Goal: Entertainment & Leisure: Browse casually

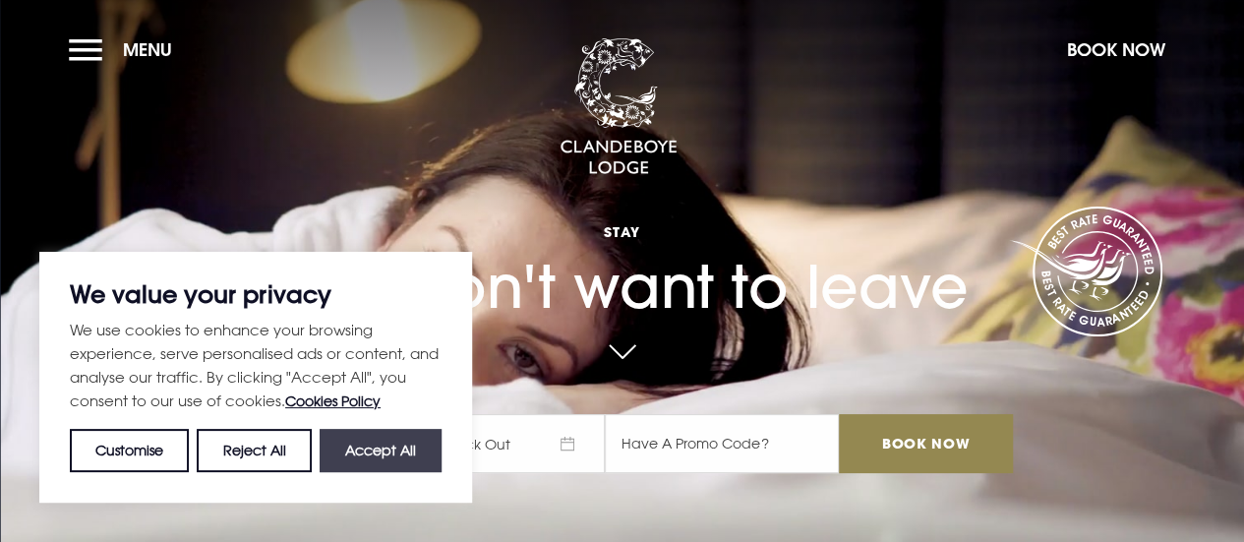
click at [376, 440] on button "Accept All" at bounding box center [381, 450] width 122 height 43
checkbox input "true"
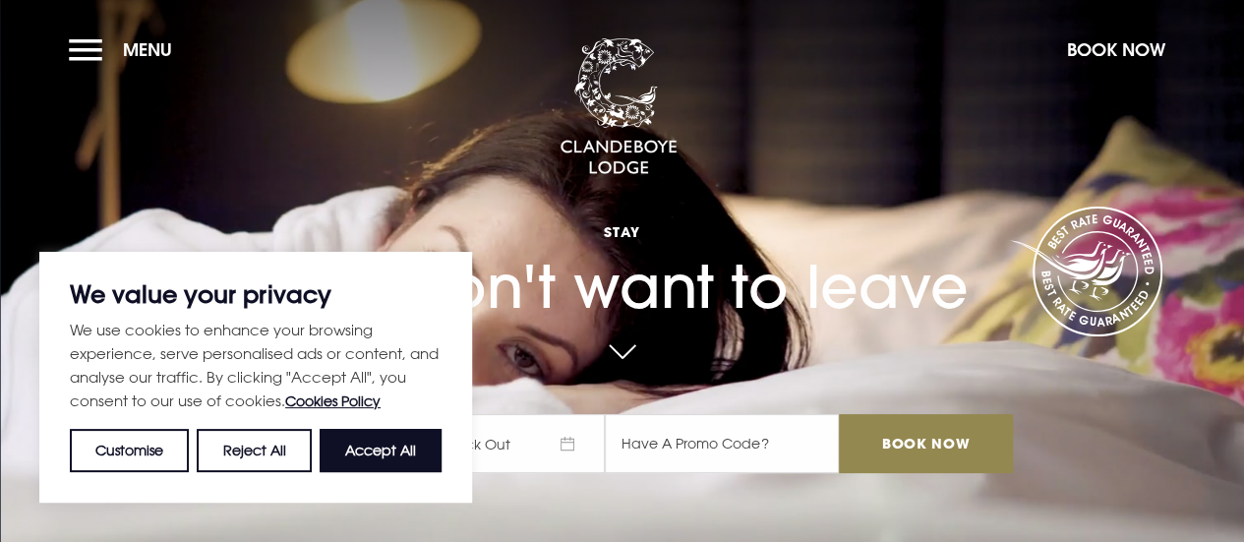
checkbox input "true"
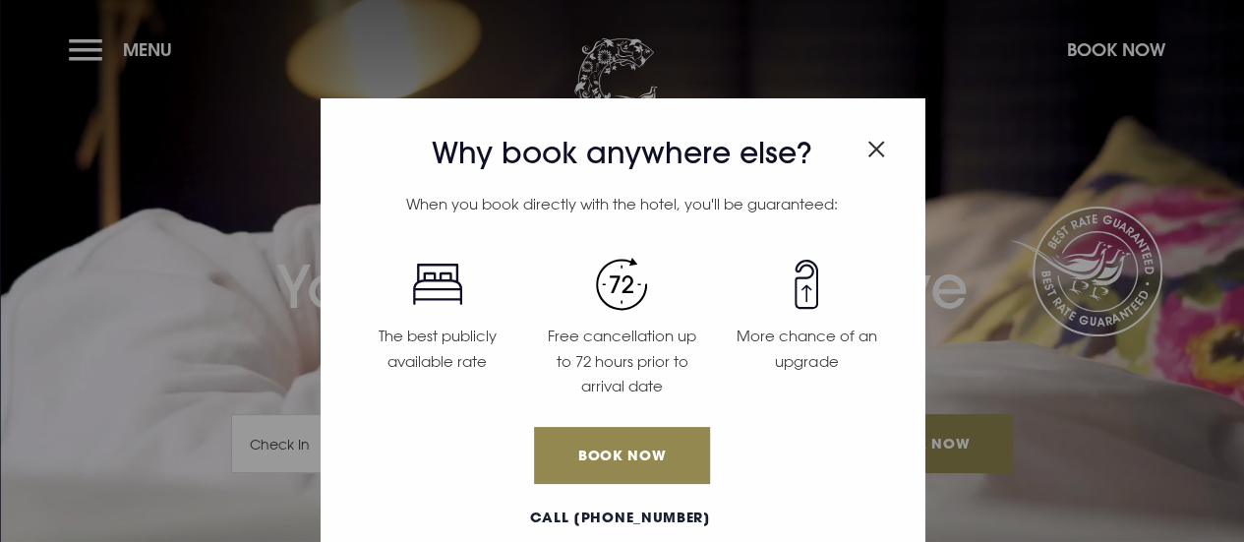
drag, startPoint x: 875, startPoint y: 146, endPoint x: 653, endPoint y: 121, distance: 223.6
click at [875, 146] on img "Close modal" at bounding box center [876, 149] width 18 height 17
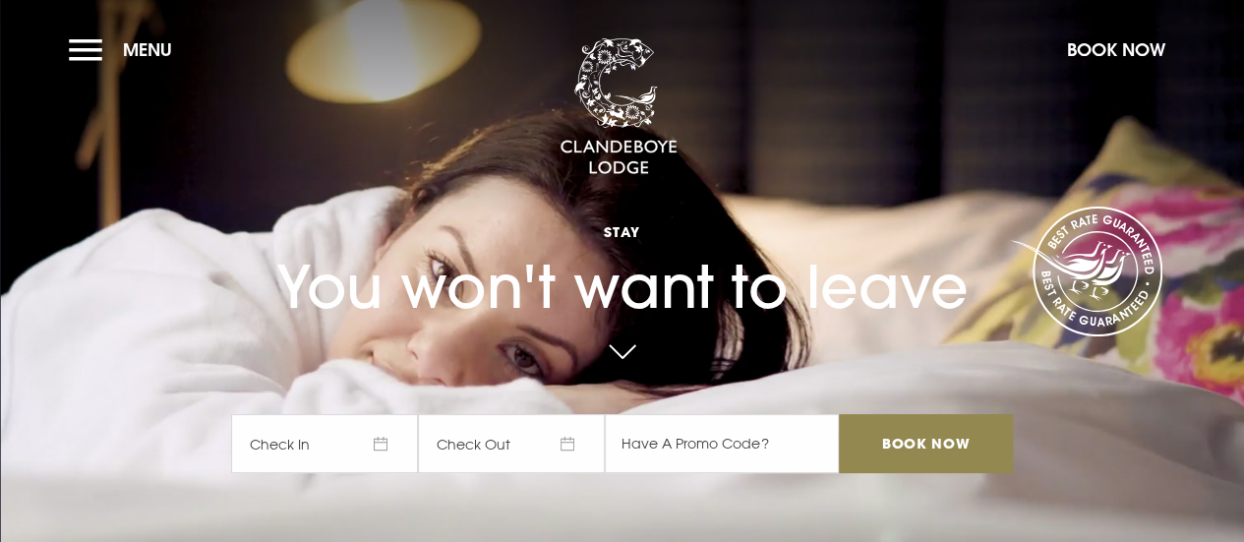
click at [84, 45] on button "Menu" at bounding box center [125, 50] width 113 height 42
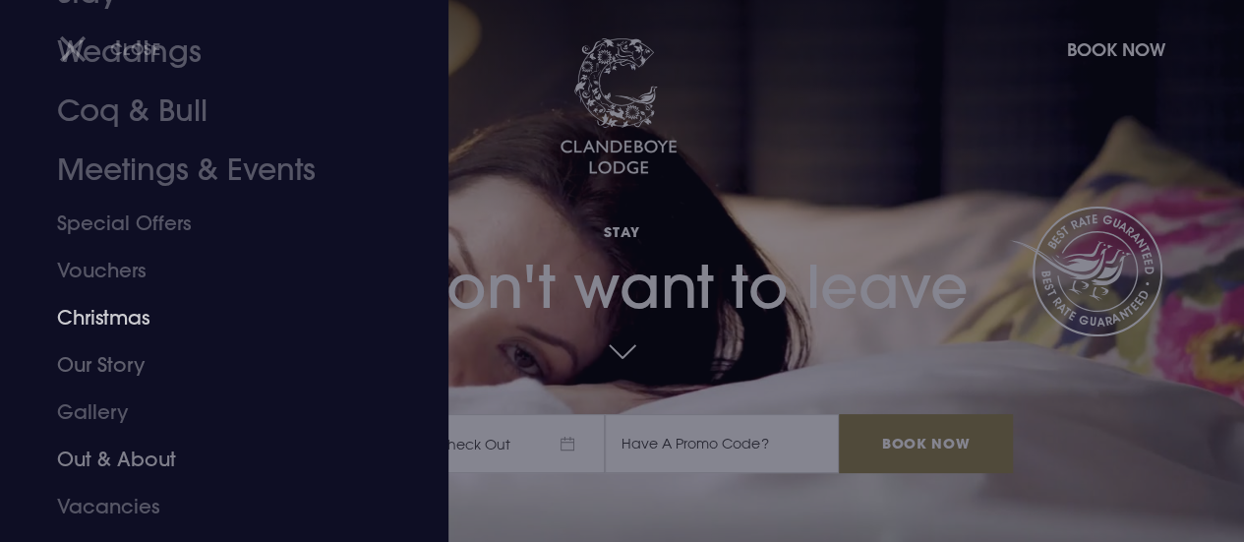
scroll to position [197, 0]
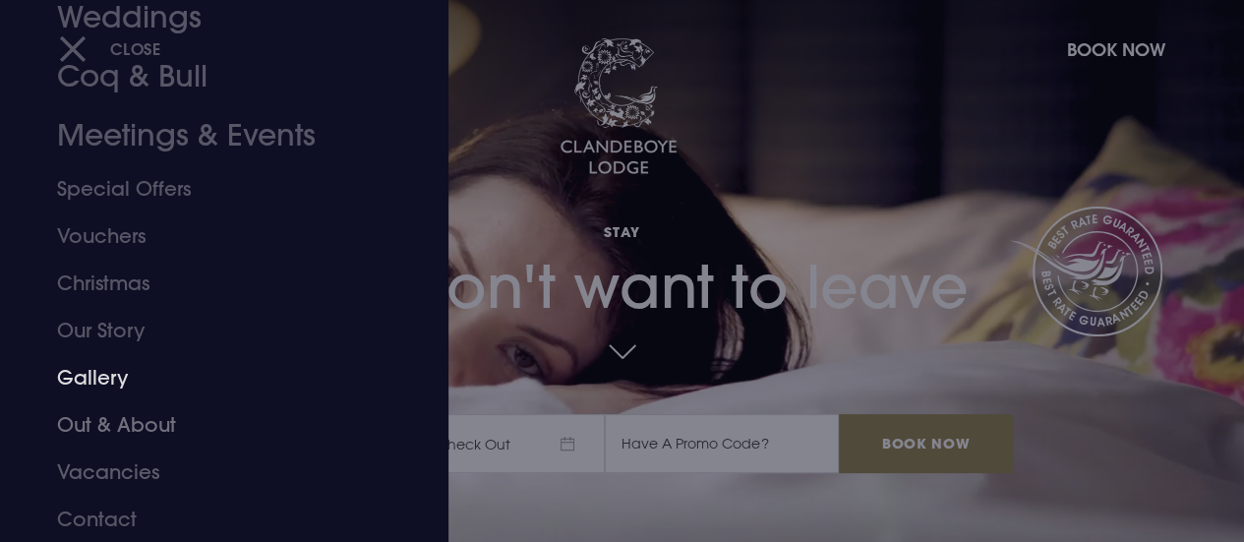
click at [90, 385] on link "Gallery" at bounding box center [211, 377] width 308 height 47
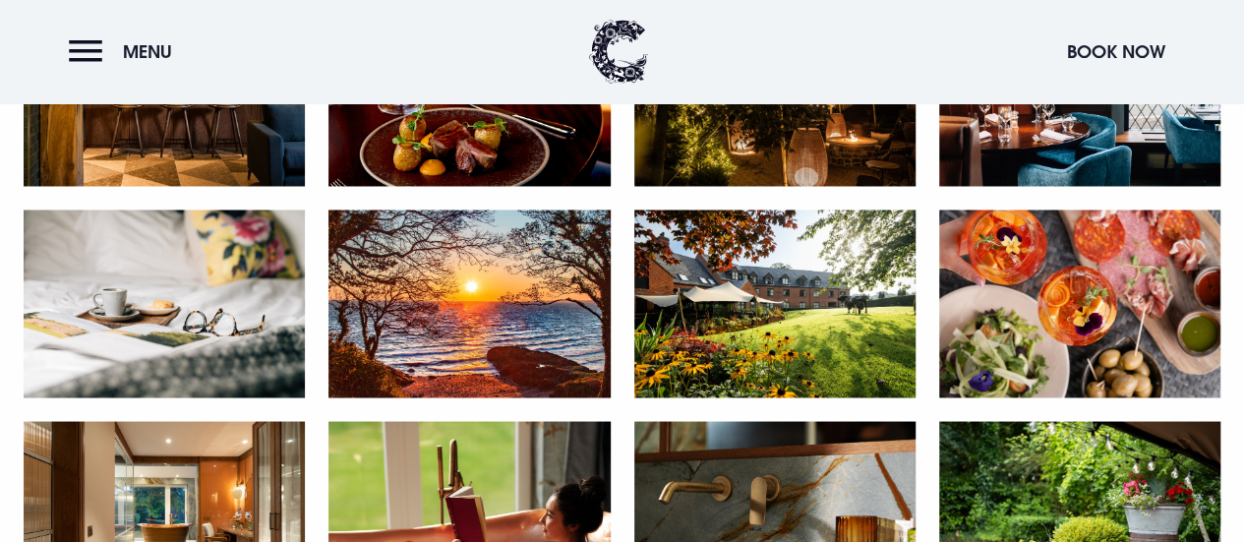
scroll to position [1573, 0]
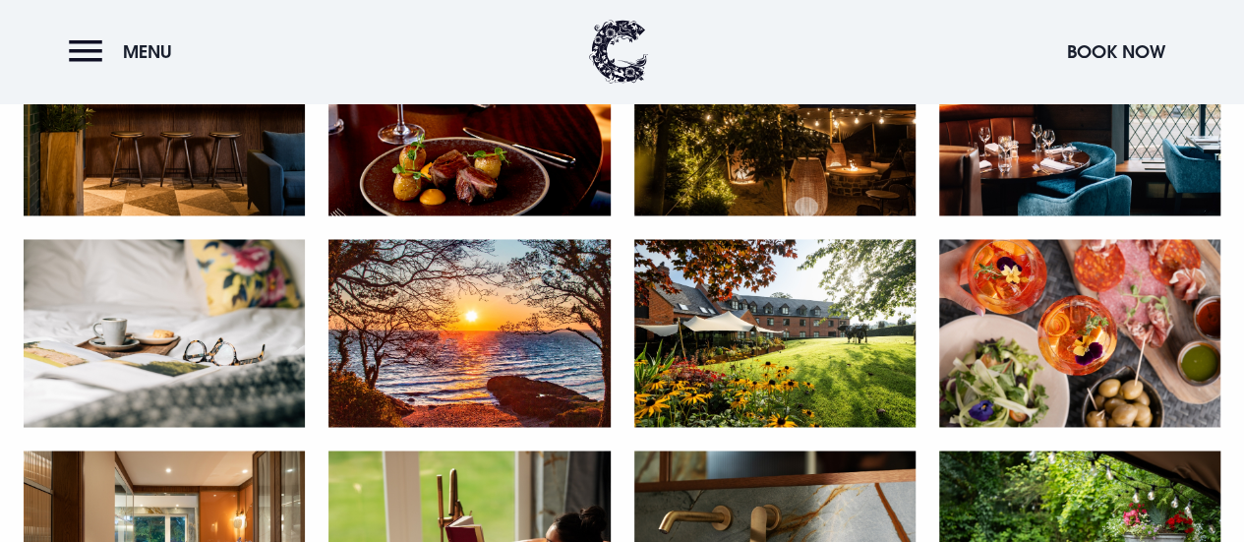
click at [1062, 166] on img at bounding box center [1079, 122] width 281 height 188
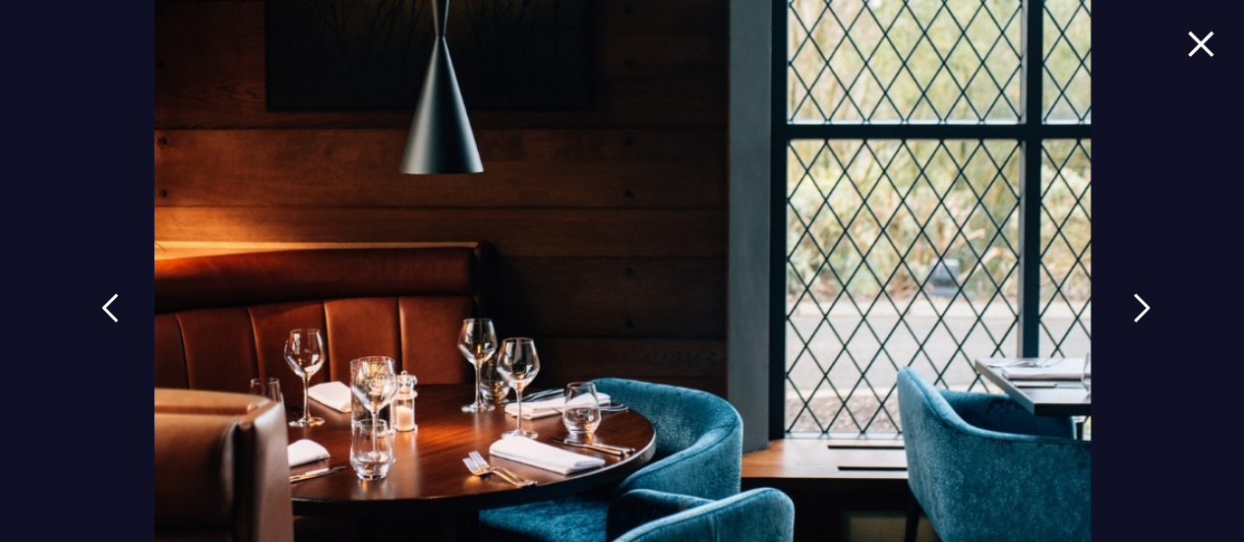
click at [1133, 300] on img at bounding box center [1142, 307] width 18 height 29
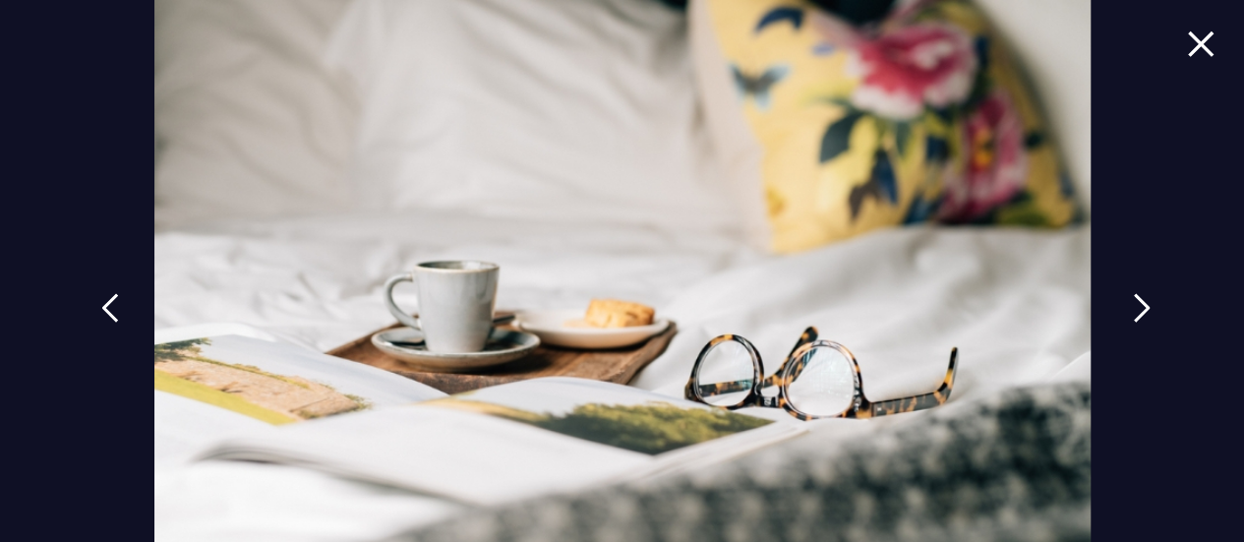
click at [1133, 300] on img at bounding box center [1142, 307] width 18 height 29
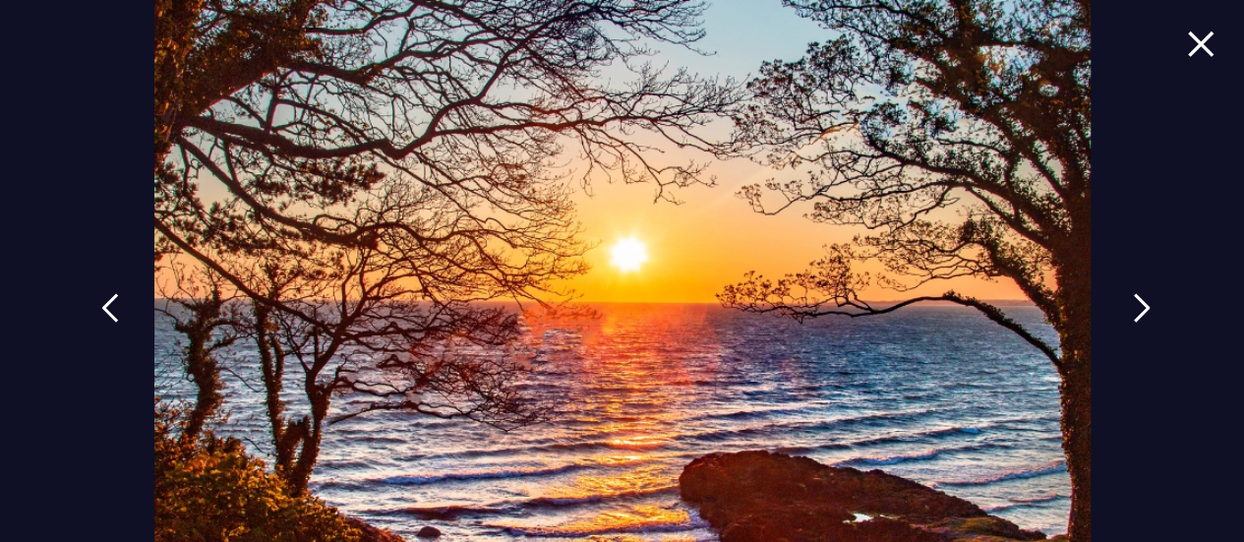
click at [1133, 300] on img at bounding box center [1142, 307] width 18 height 29
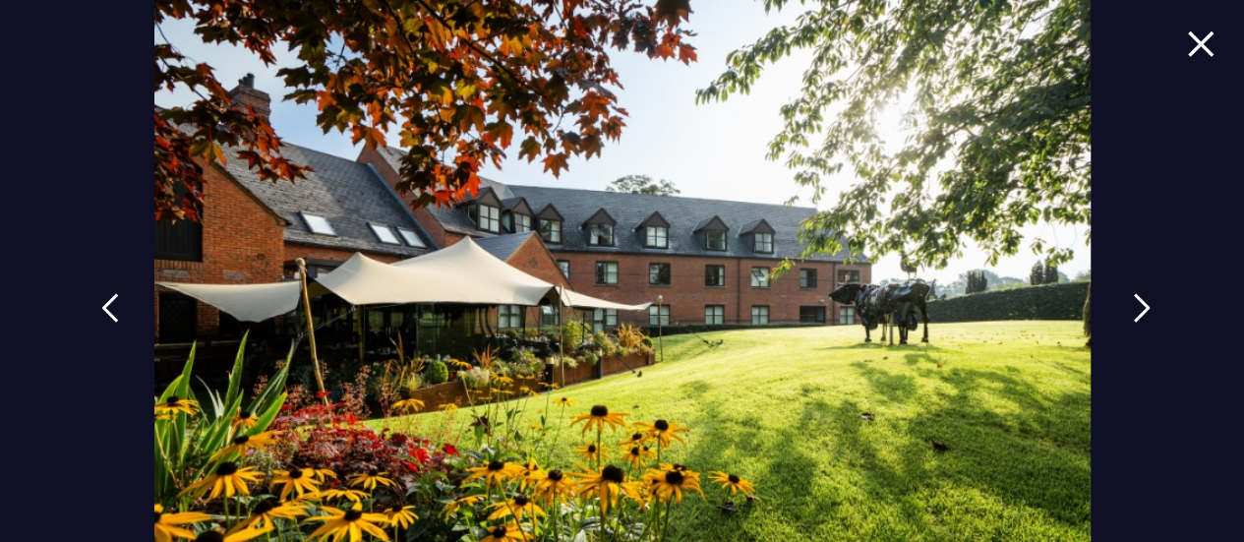
click at [1123, 304] on link at bounding box center [1141, 322] width 49 height 90
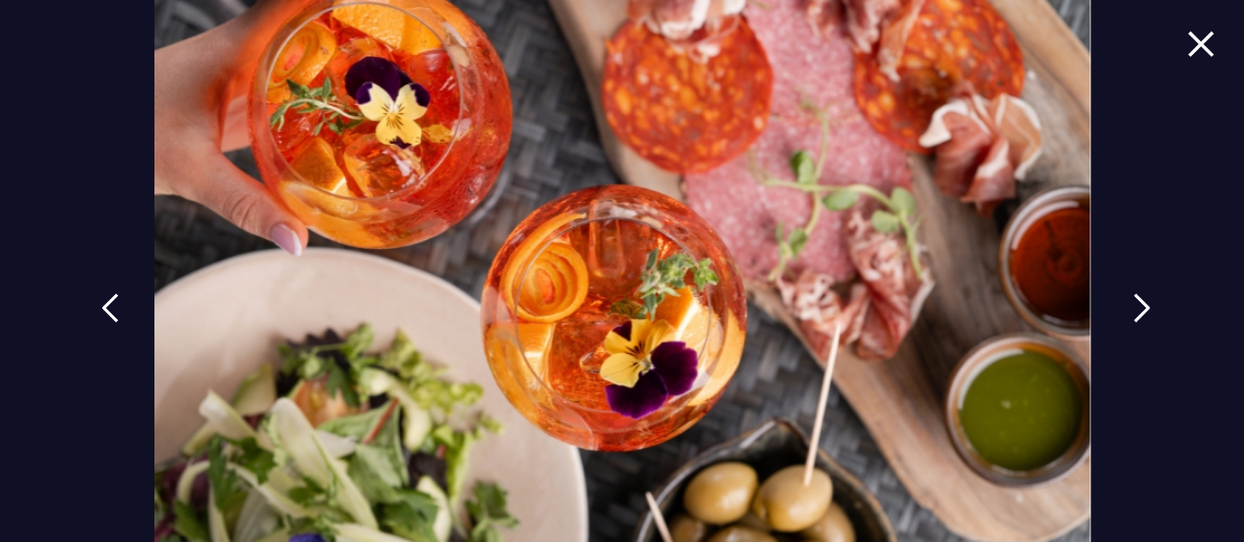
click at [1123, 308] on link at bounding box center [1141, 322] width 49 height 90
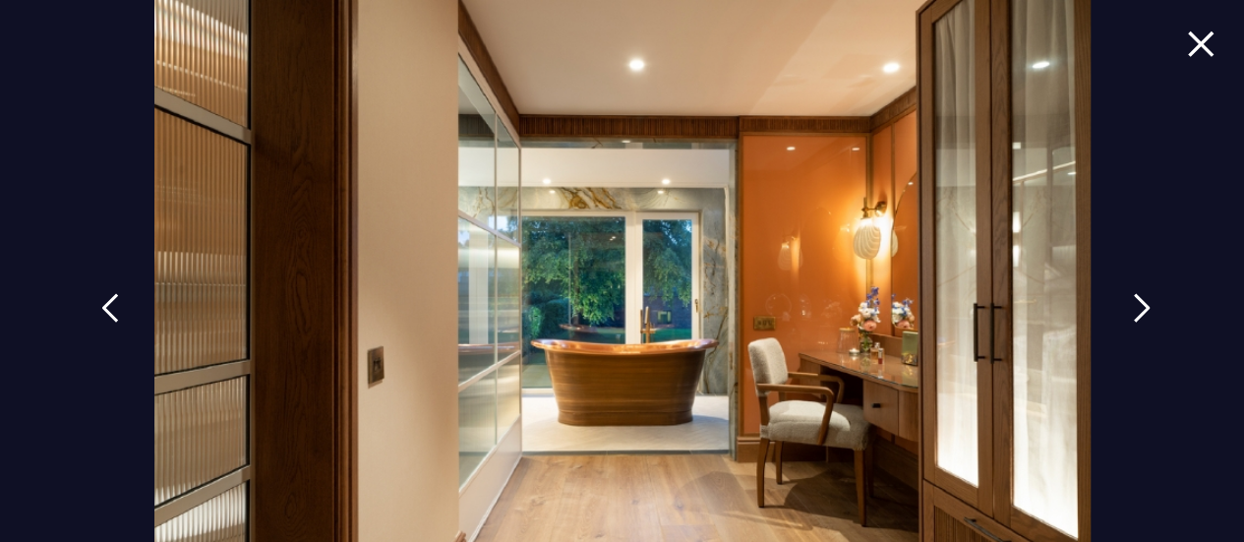
click at [1123, 308] on link at bounding box center [1141, 322] width 49 height 90
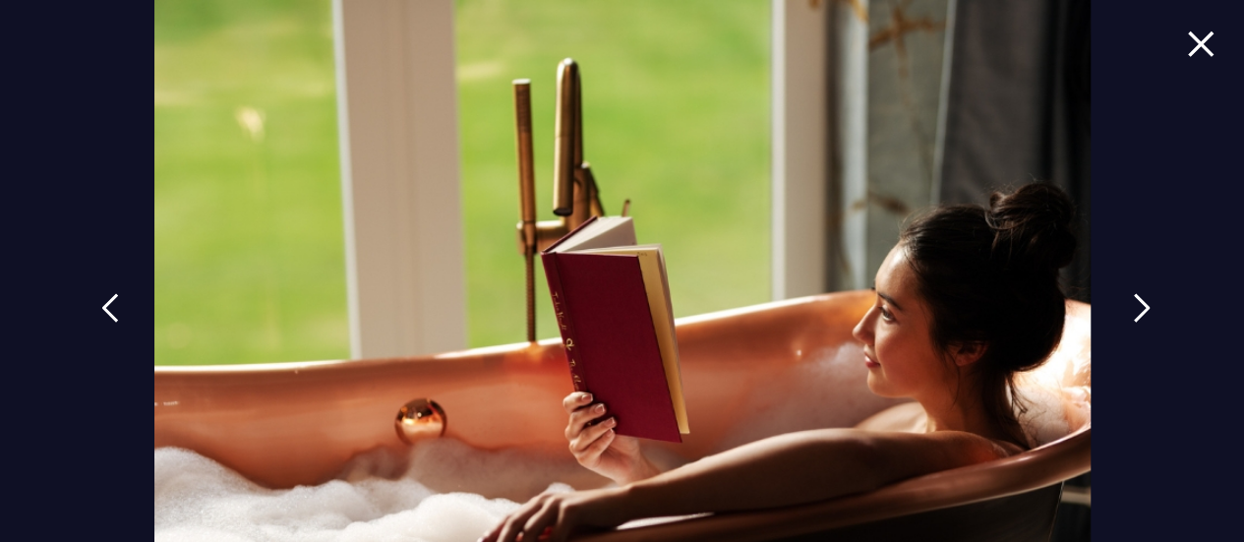
click at [1123, 308] on link at bounding box center [1141, 322] width 49 height 90
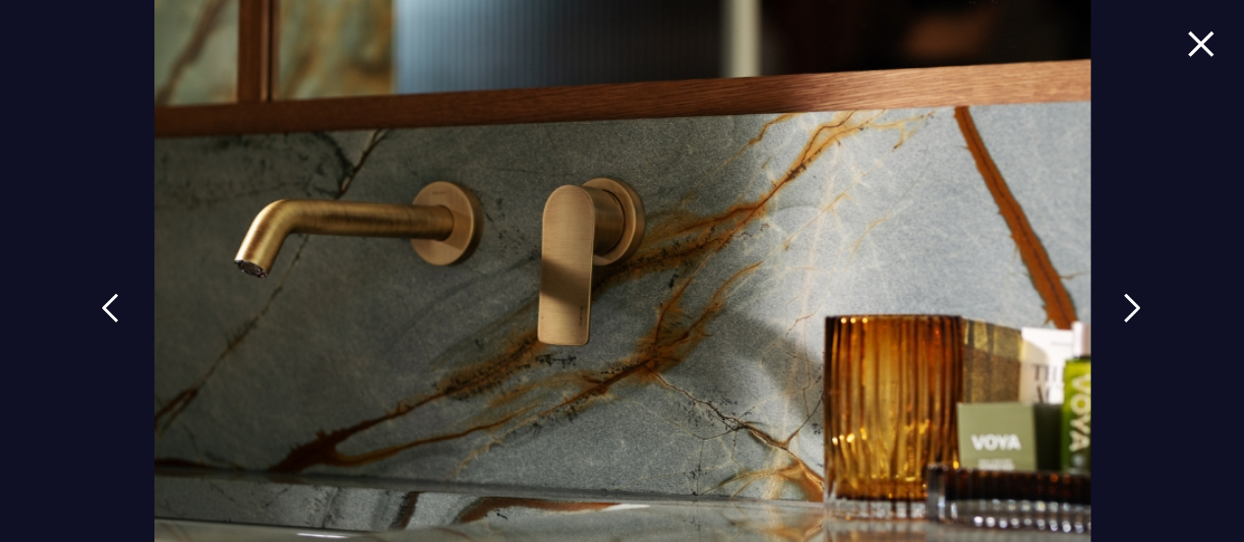
click at [1187, 44] on img at bounding box center [1201, 43] width 28 height 27
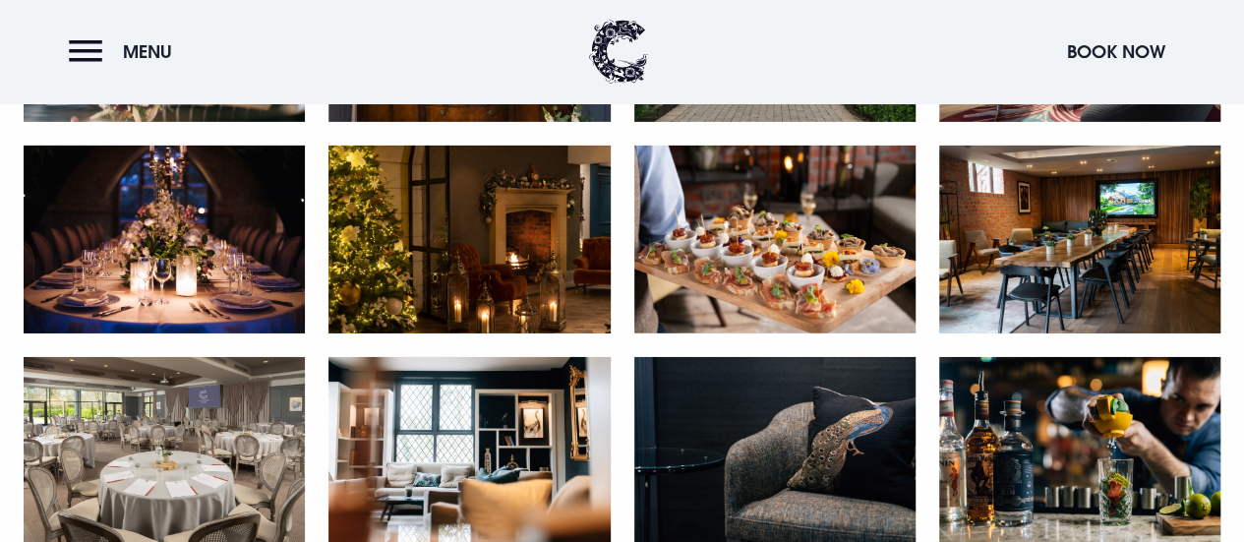
scroll to position [3146, 0]
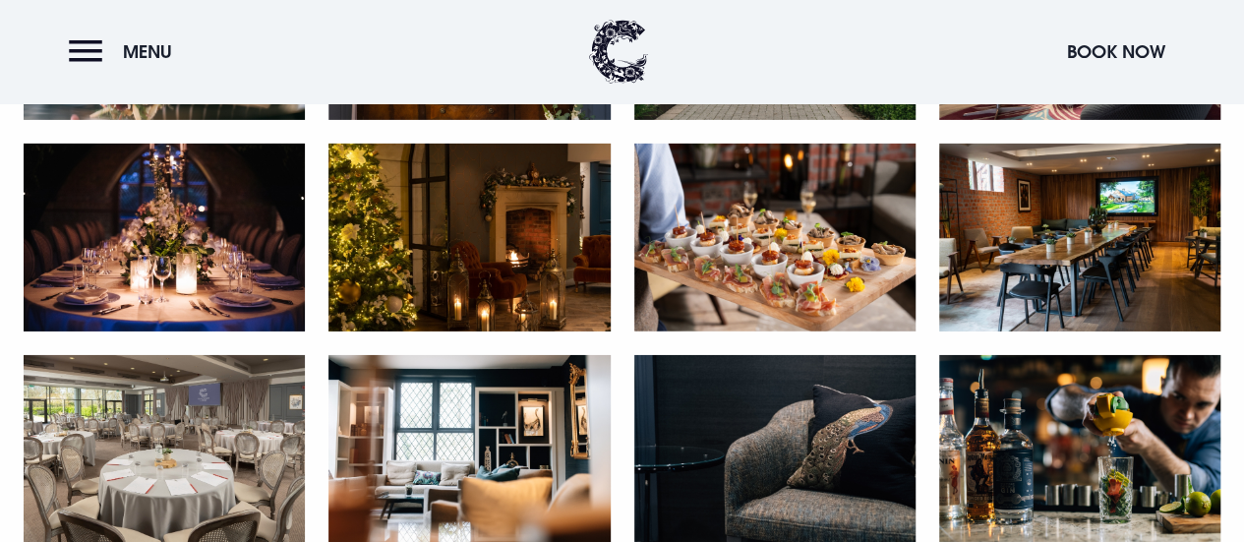
drag, startPoint x: 203, startPoint y: 258, endPoint x: 134, endPoint y: 291, distance: 76.5
click at [203, 256] on img at bounding box center [164, 238] width 281 height 188
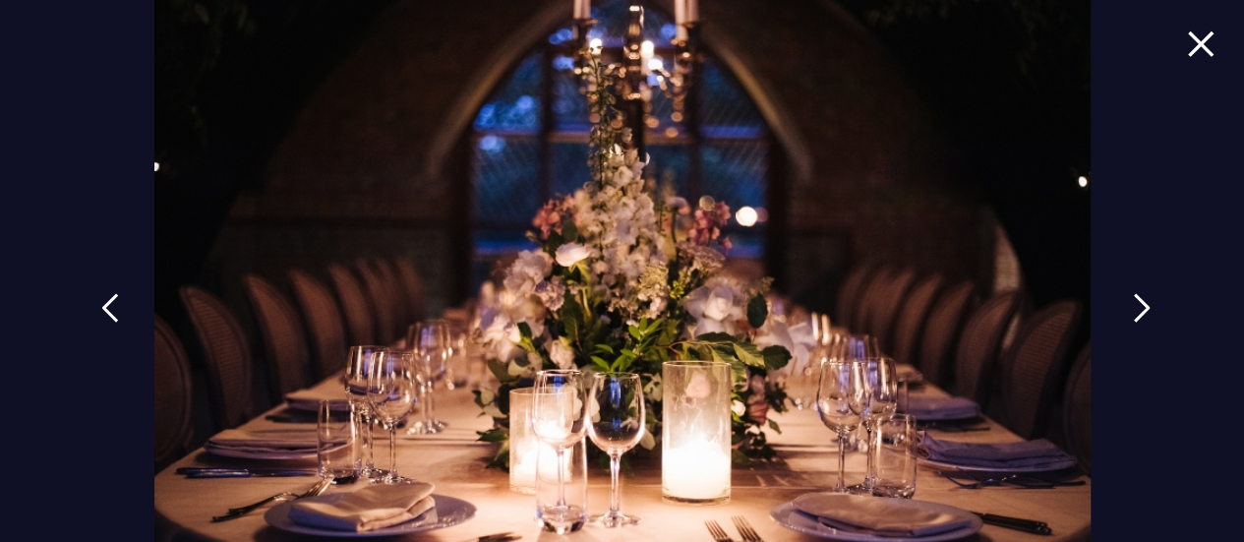
click at [1138, 310] on img at bounding box center [1142, 307] width 18 height 29
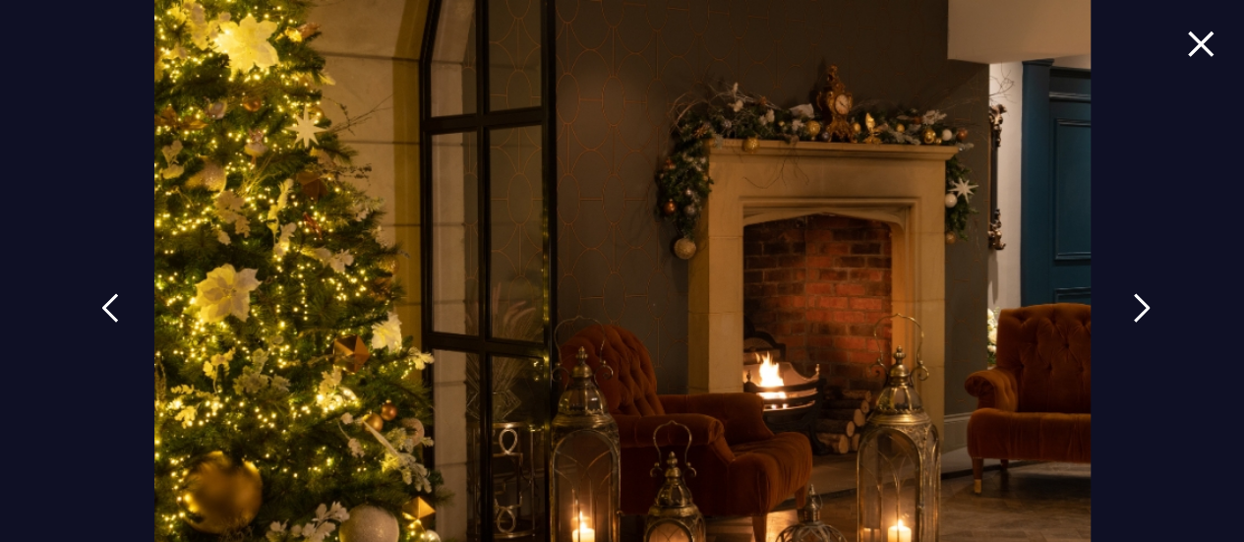
click at [1138, 310] on img at bounding box center [1142, 307] width 18 height 29
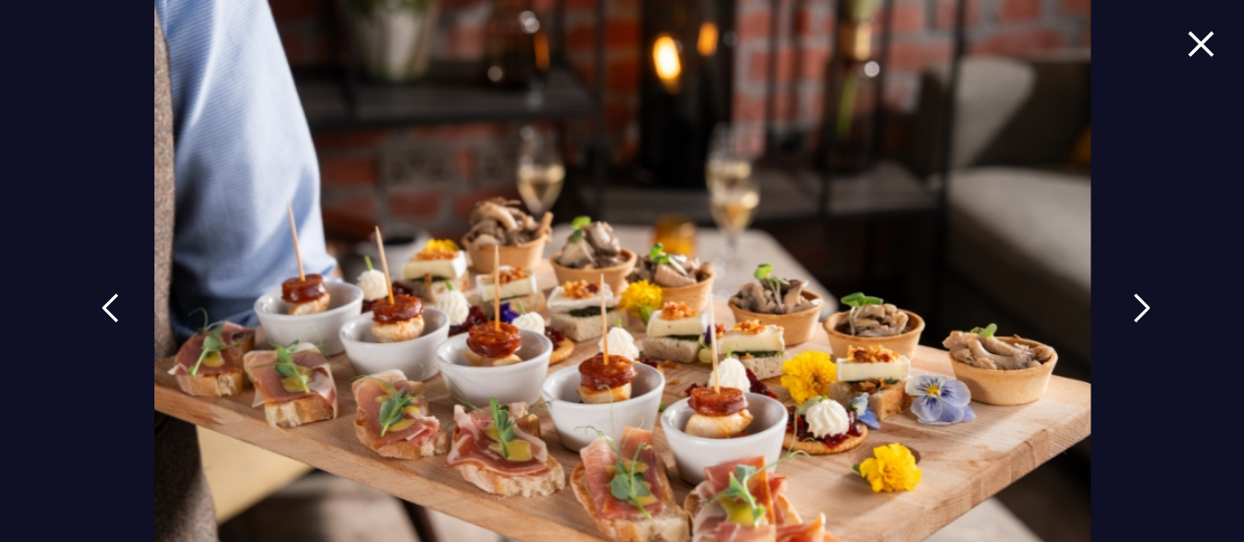
click at [1138, 310] on img at bounding box center [1142, 307] width 18 height 29
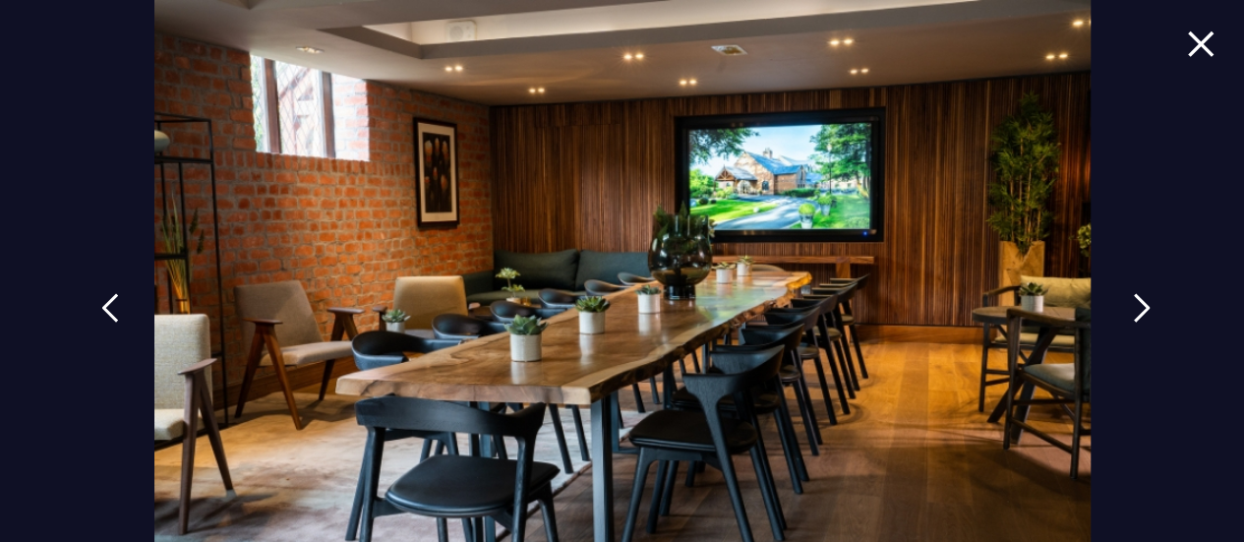
click at [1138, 310] on img at bounding box center [1142, 307] width 18 height 29
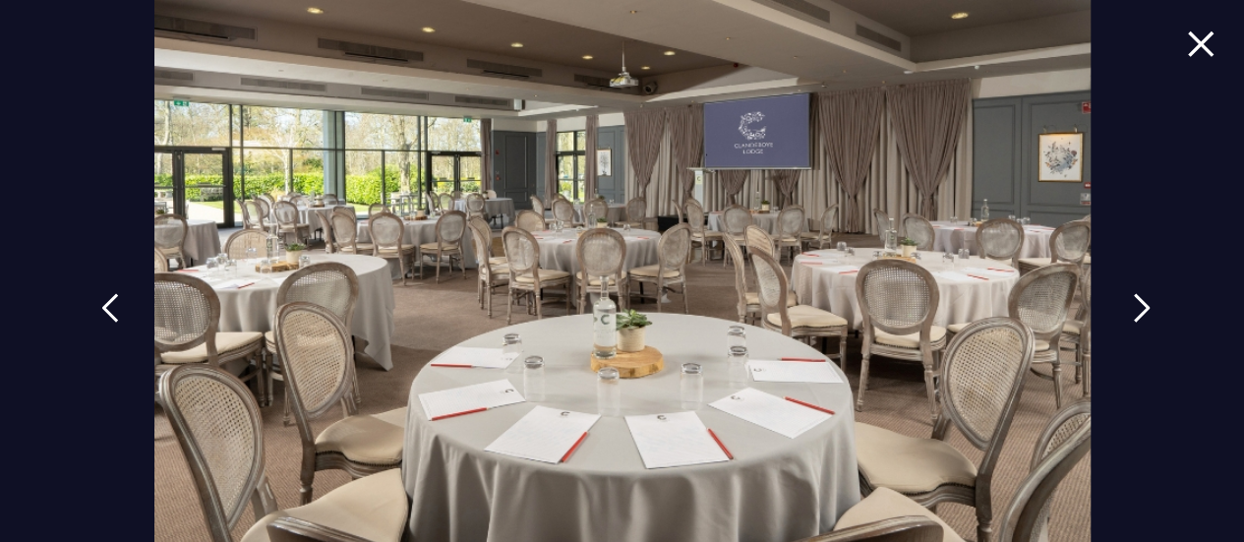
drag, startPoint x: 1138, startPoint y: 310, endPoint x: 1136, endPoint y: 290, distance: 19.8
click at [1138, 309] on img at bounding box center [1142, 307] width 18 height 29
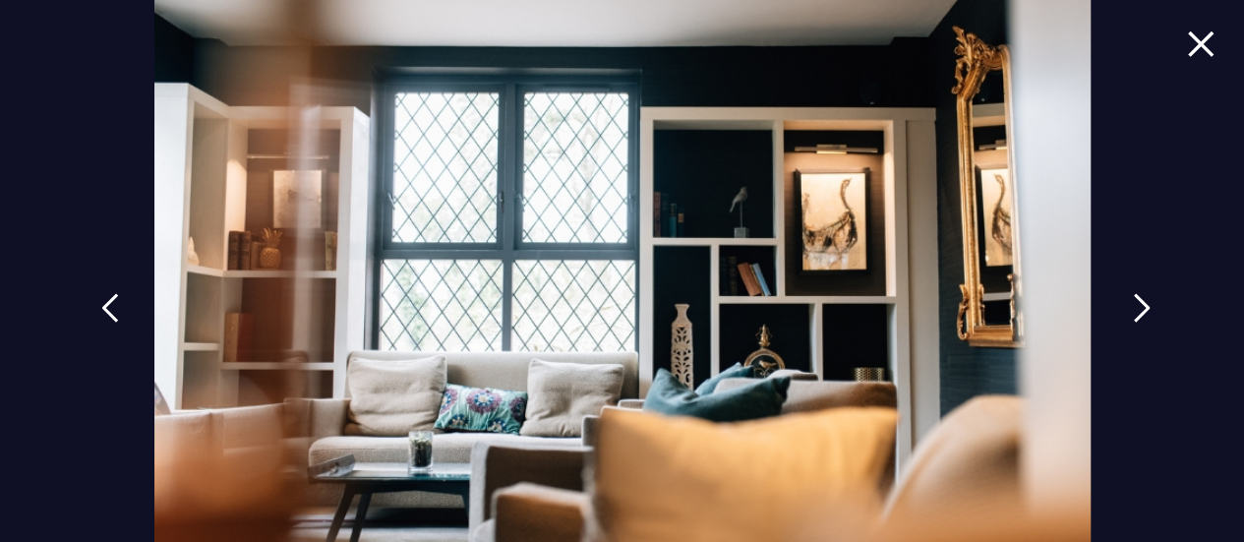
click at [1133, 301] on img at bounding box center [1142, 307] width 18 height 29
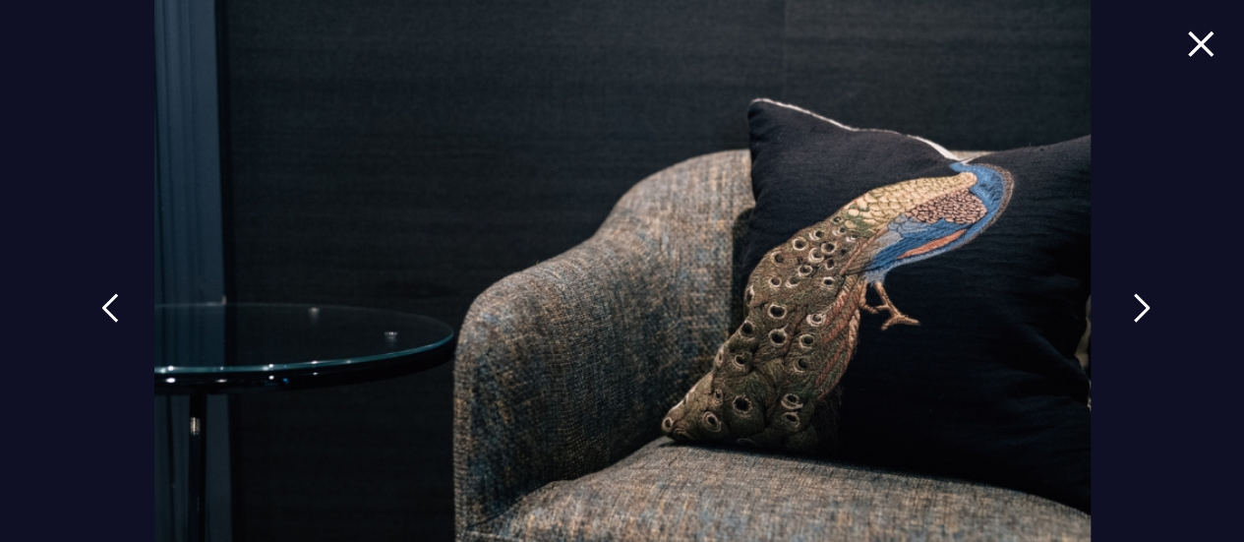
click at [1136, 300] on img at bounding box center [1142, 307] width 18 height 29
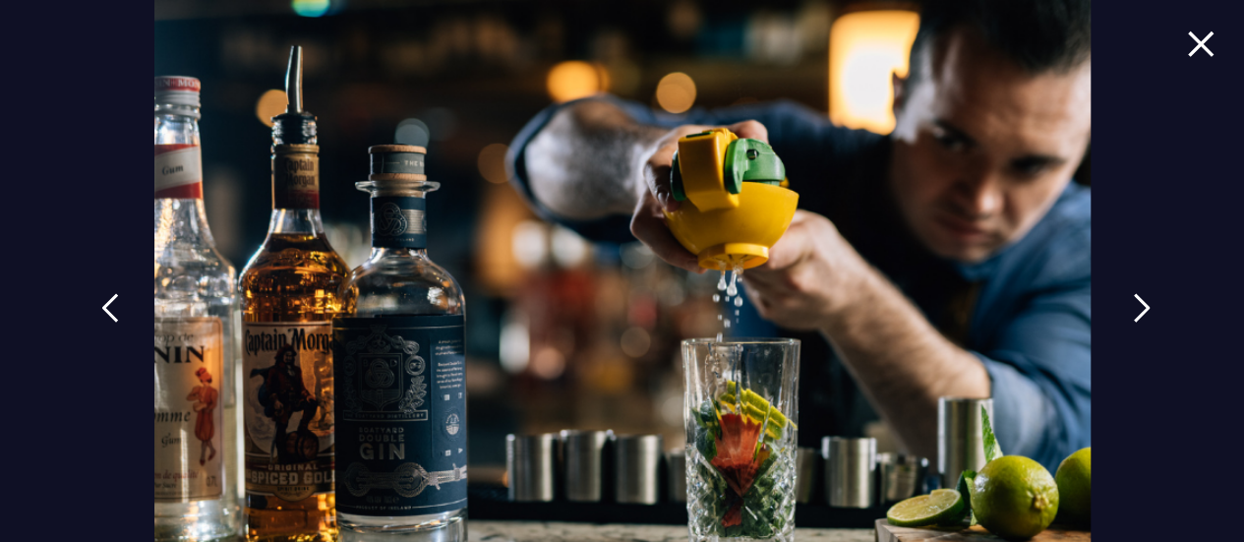
click at [1136, 300] on img at bounding box center [1142, 307] width 18 height 29
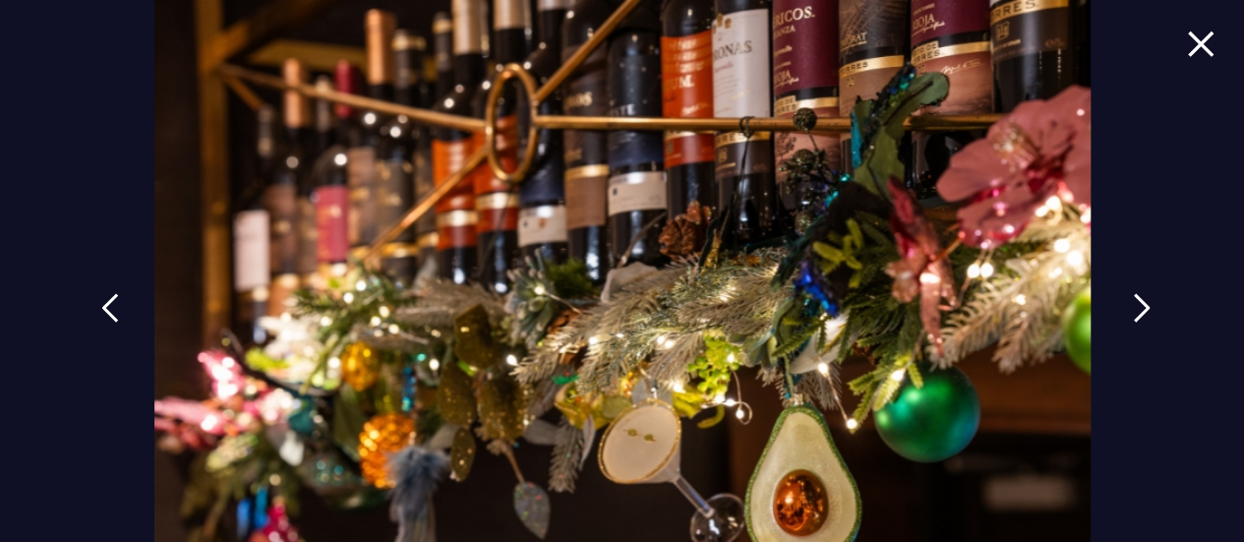
click at [1142, 298] on link at bounding box center [1141, 322] width 49 height 90
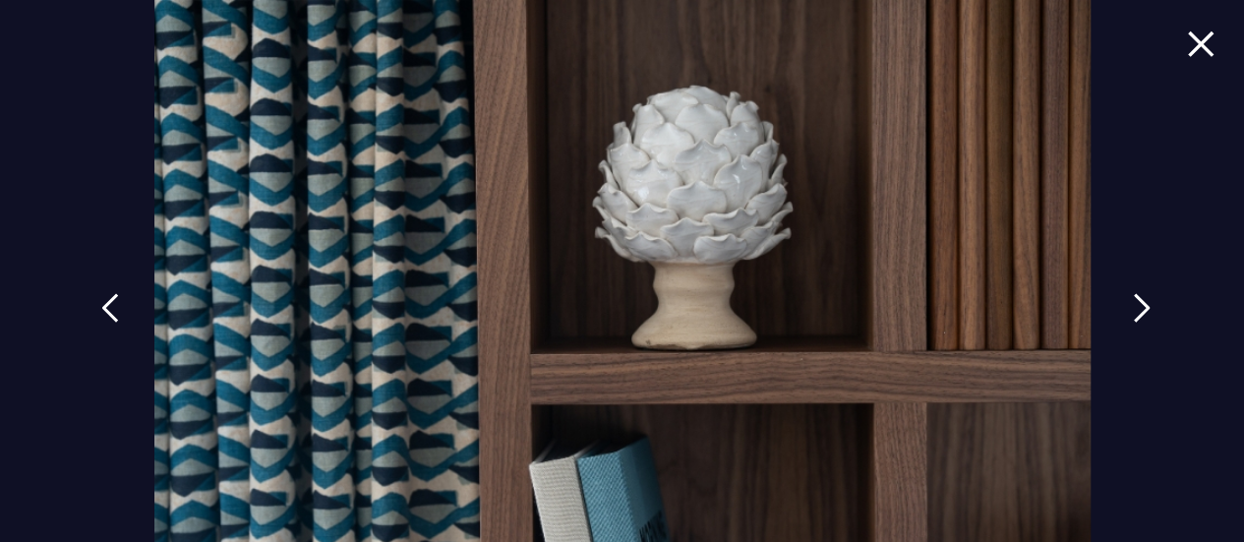
click at [1142, 298] on link at bounding box center [1141, 322] width 49 height 90
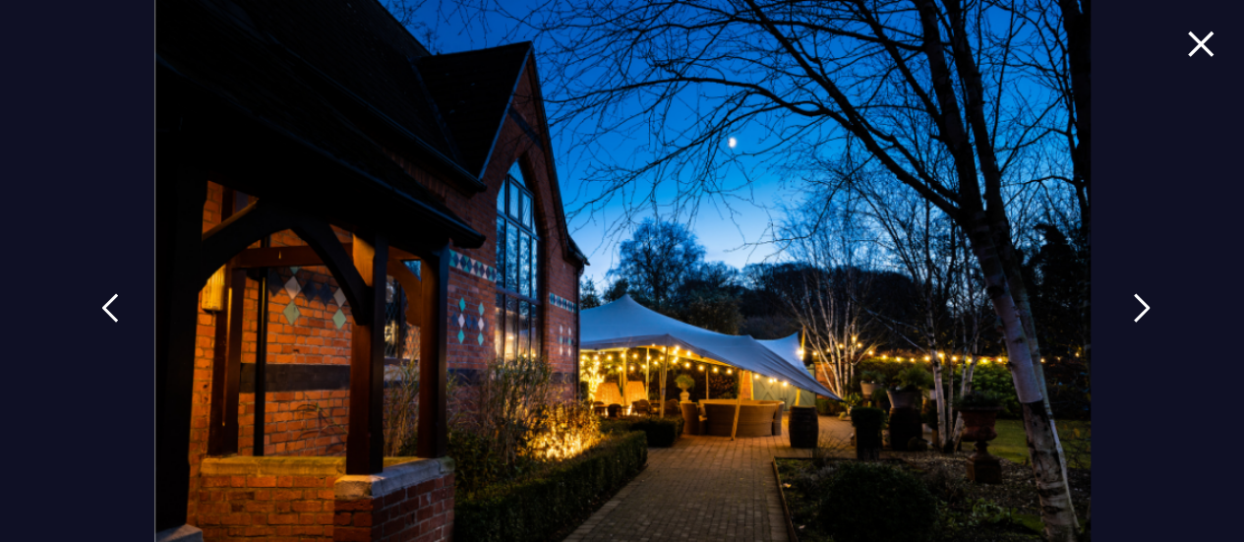
click at [1142, 298] on link at bounding box center [1141, 322] width 49 height 90
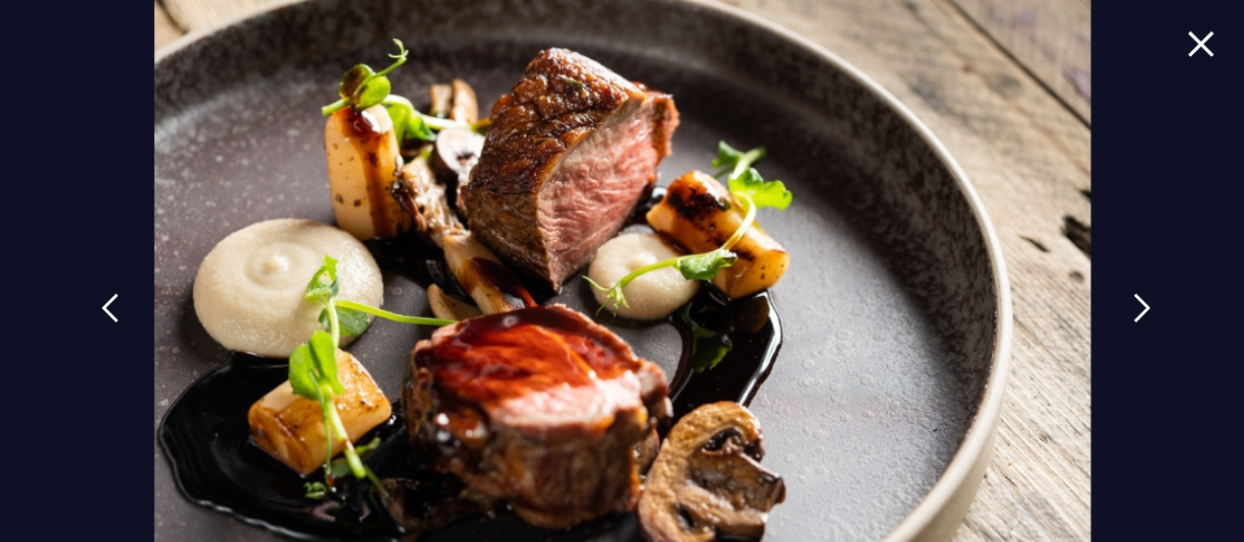
click at [1142, 298] on link at bounding box center [1141, 322] width 49 height 90
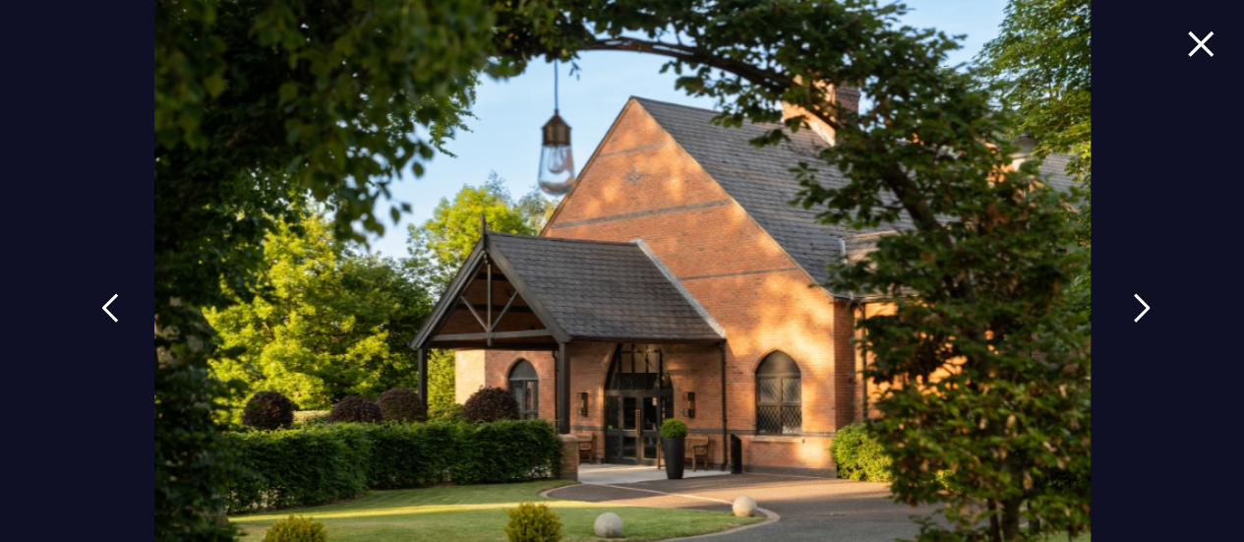
click at [1142, 298] on link at bounding box center [1141, 322] width 49 height 90
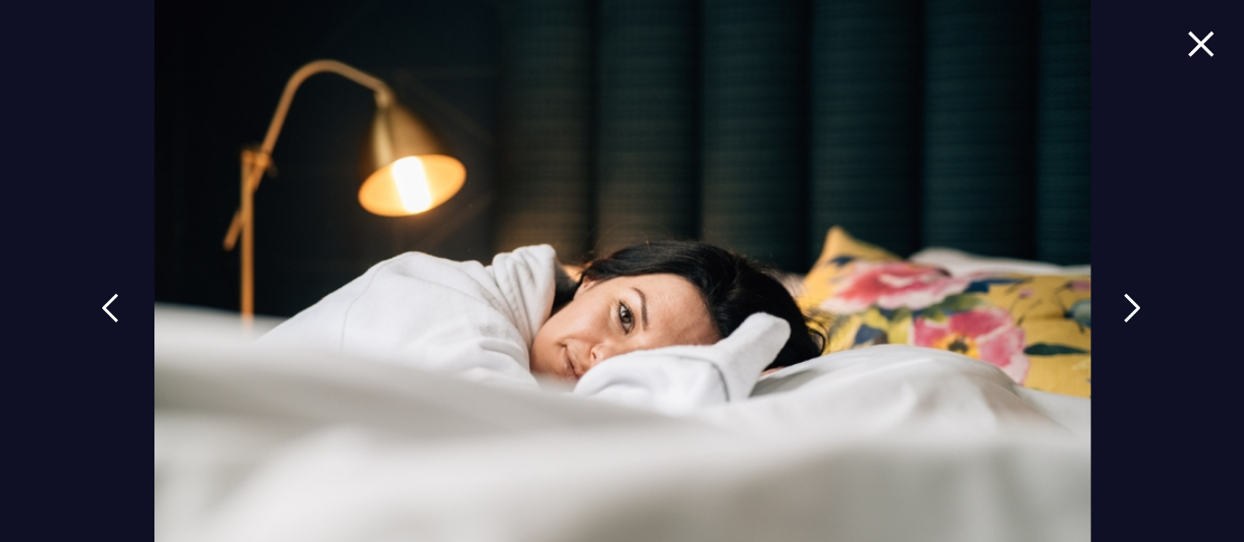
click at [1187, 46] on img at bounding box center [1201, 43] width 28 height 27
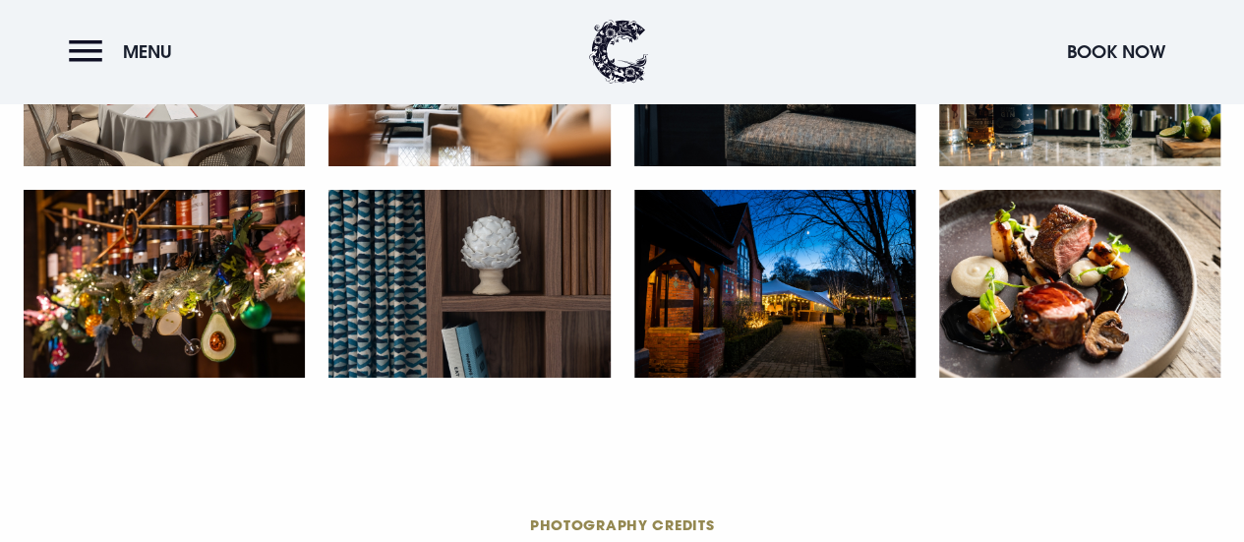
scroll to position [3834, 0]
